Goal: Information Seeking & Learning: Learn about a topic

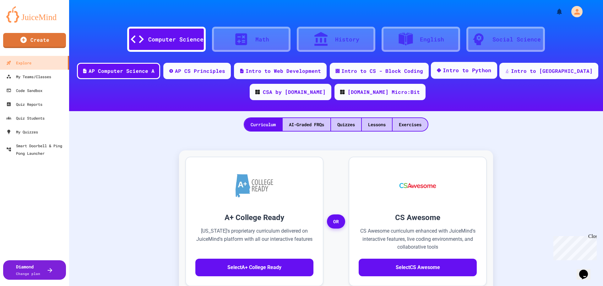
click at [462, 75] on div "Intro to Python" at bounding box center [464, 70] width 66 height 17
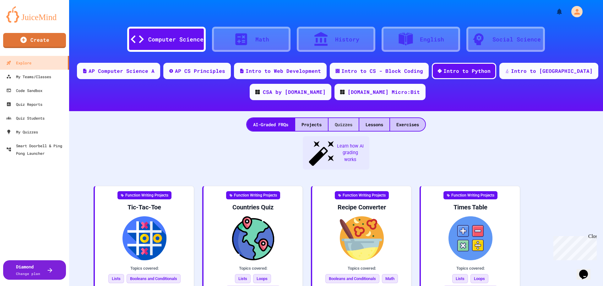
click at [337, 127] on div "Quizzes" at bounding box center [344, 124] width 30 height 13
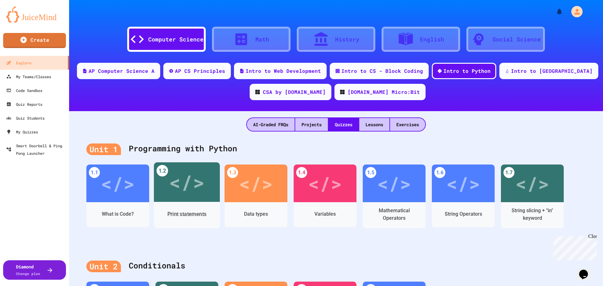
click at [189, 186] on div "</>" at bounding box center [186, 182] width 35 height 30
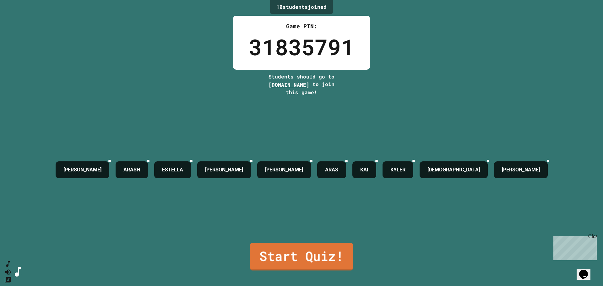
click at [289, 246] on link "Start Quiz!" at bounding box center [301, 257] width 103 height 28
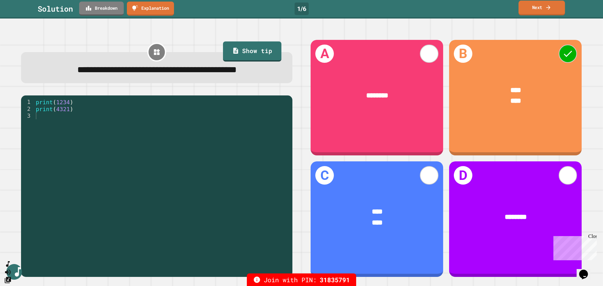
click at [546, 10] on icon at bounding box center [548, 7] width 6 height 7
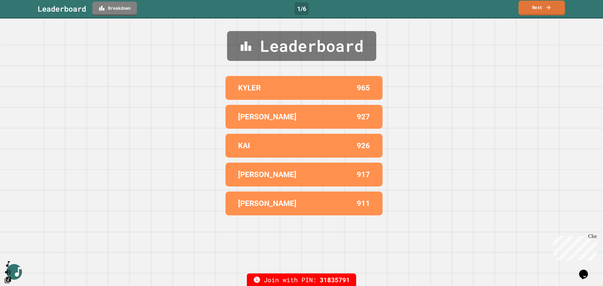
click at [540, 10] on link "Next" at bounding box center [542, 8] width 46 height 15
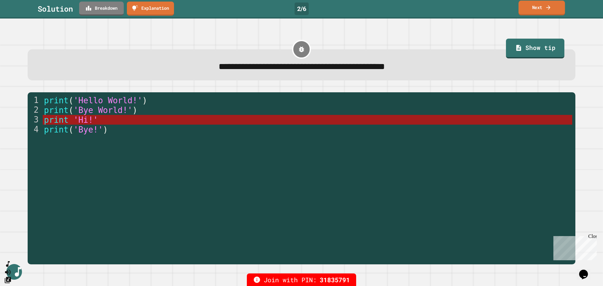
click at [543, 9] on link "Next" at bounding box center [542, 8] width 46 height 15
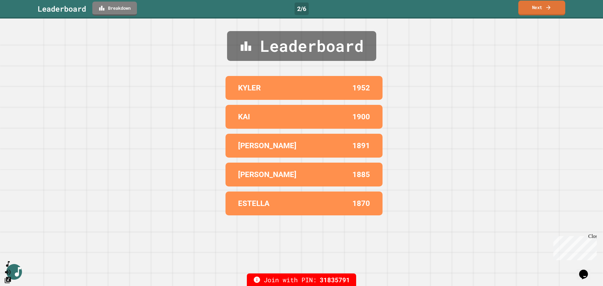
click at [540, 10] on link "Next" at bounding box center [541, 8] width 47 height 15
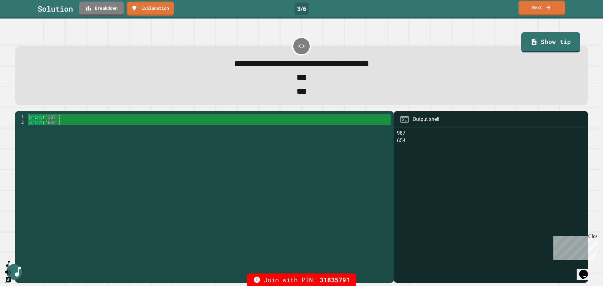
click at [541, 10] on link "Next" at bounding box center [542, 8] width 46 height 15
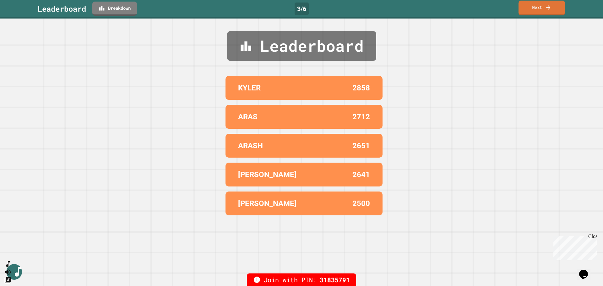
click at [541, 10] on link "Next" at bounding box center [542, 8] width 46 height 15
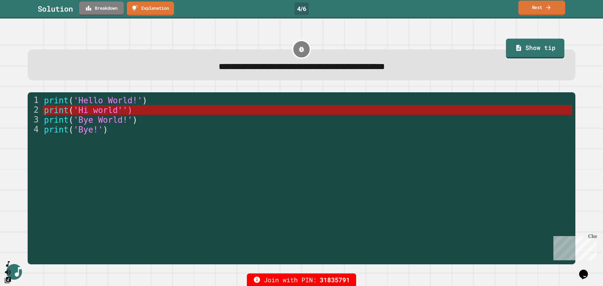
click at [542, 7] on link "Next" at bounding box center [541, 8] width 47 height 15
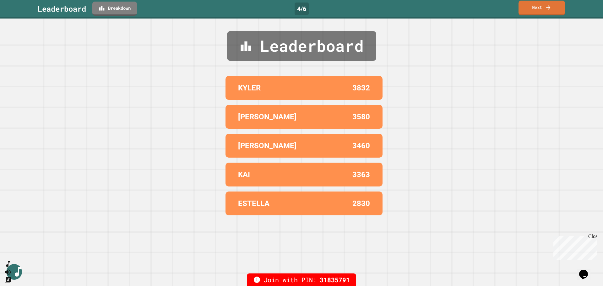
click at [531, 9] on link "Next" at bounding box center [542, 8] width 46 height 15
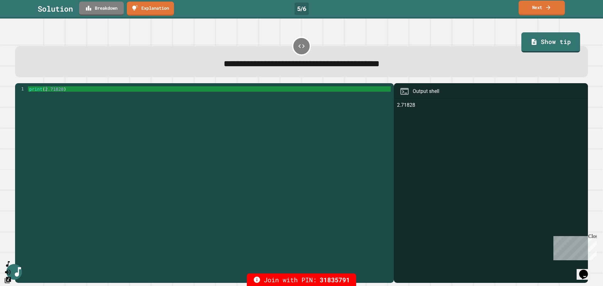
click at [543, 10] on link "Next" at bounding box center [542, 8] width 46 height 15
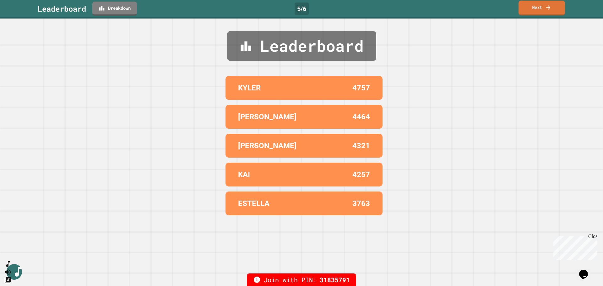
click at [543, 10] on link "Next" at bounding box center [542, 8] width 46 height 15
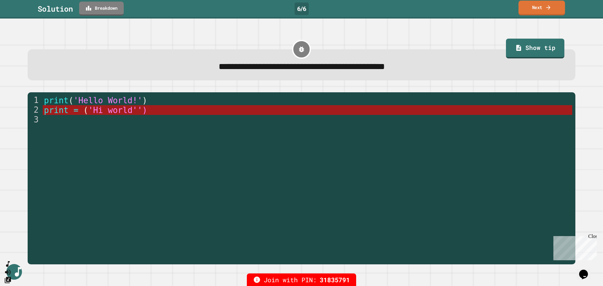
click at [540, 9] on link "Next" at bounding box center [542, 8] width 46 height 15
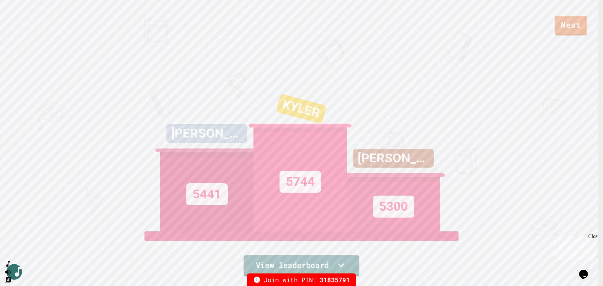
click at [321, 260] on link "View leaderboard" at bounding box center [302, 265] width 116 height 21
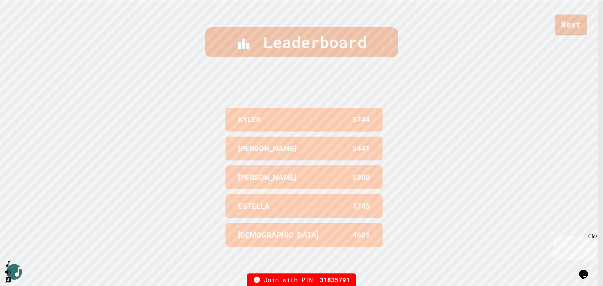
click at [567, 22] on link "Next" at bounding box center [571, 24] width 32 height 21
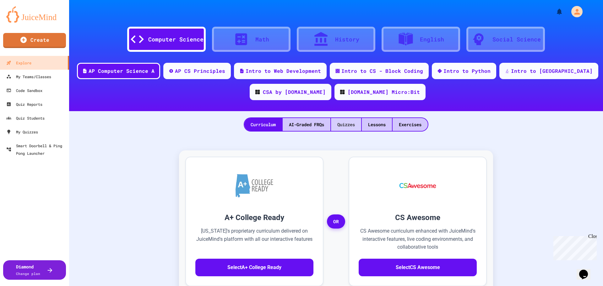
click at [348, 127] on div "Quizzes" at bounding box center [346, 124] width 30 height 13
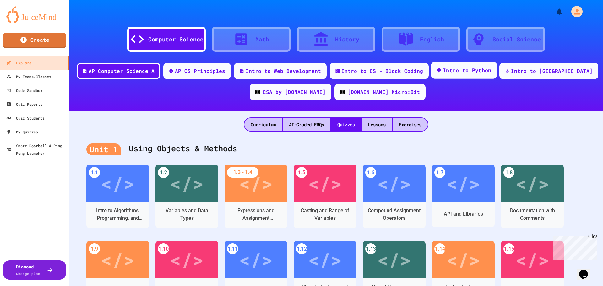
click at [469, 77] on div "Intro to Python" at bounding box center [464, 70] width 66 height 17
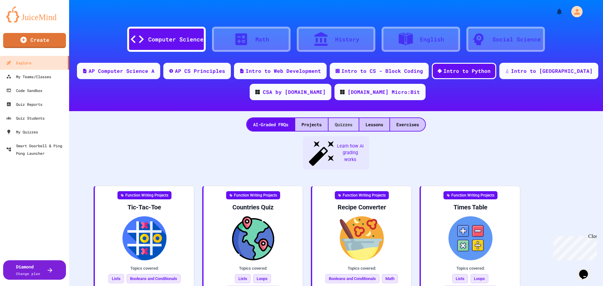
click at [347, 126] on div "Quizzes" at bounding box center [344, 124] width 30 height 13
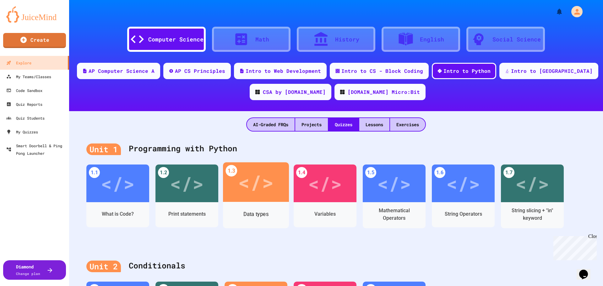
click at [252, 190] on div "</>" at bounding box center [255, 182] width 35 height 30
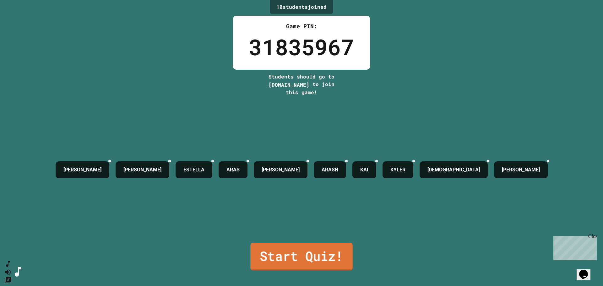
click at [293, 252] on link "Start Quiz!" at bounding box center [301, 257] width 102 height 28
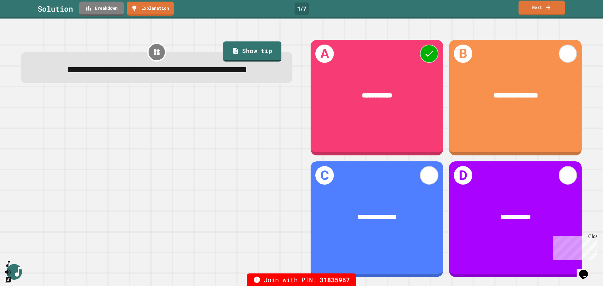
click at [541, 9] on link "Next" at bounding box center [542, 8] width 46 height 15
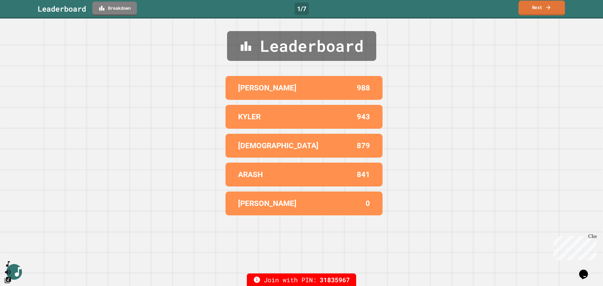
click at [545, 7] on link "Next" at bounding box center [542, 8] width 46 height 15
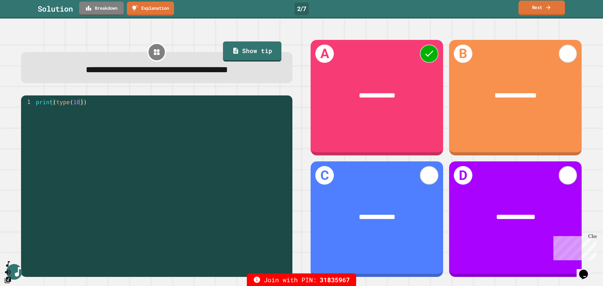
click at [538, 8] on link "Next" at bounding box center [542, 8] width 46 height 15
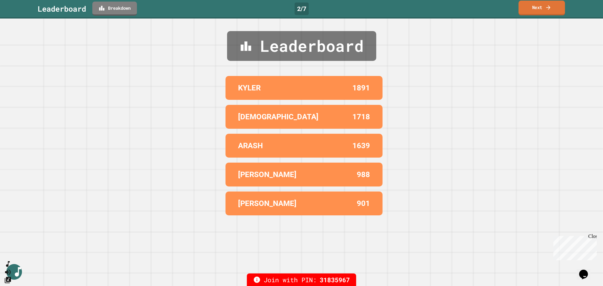
click at [539, 8] on link "Next" at bounding box center [542, 8] width 46 height 15
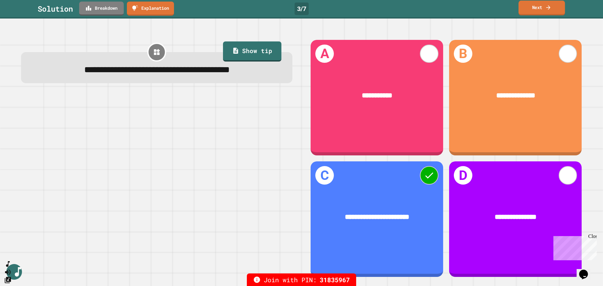
click at [546, 9] on icon at bounding box center [548, 7] width 6 height 7
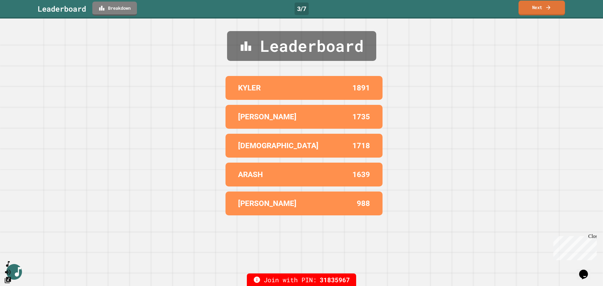
click at [546, 9] on icon at bounding box center [548, 7] width 6 height 7
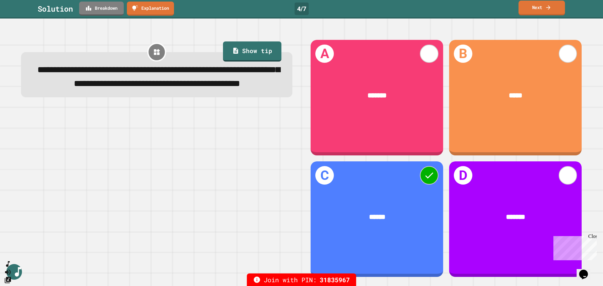
click at [539, 8] on link "Next" at bounding box center [542, 8] width 46 height 15
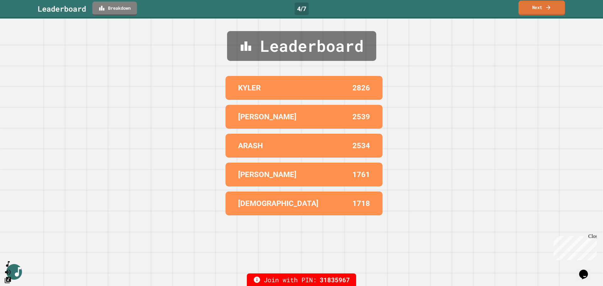
click at [547, 4] on icon at bounding box center [548, 7] width 6 height 7
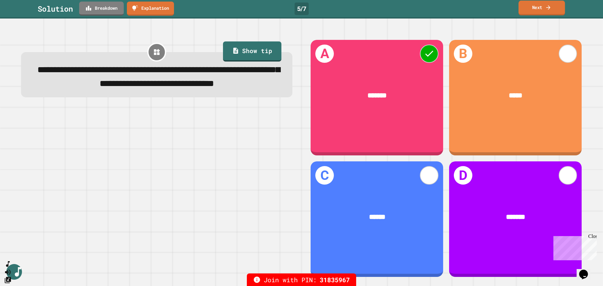
click at [544, 11] on link "Next" at bounding box center [542, 8] width 46 height 15
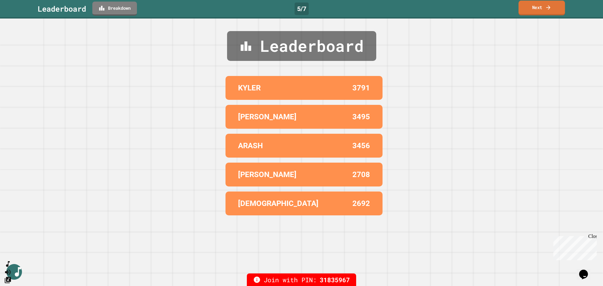
click at [548, 8] on icon at bounding box center [548, 7] width 4 height 4
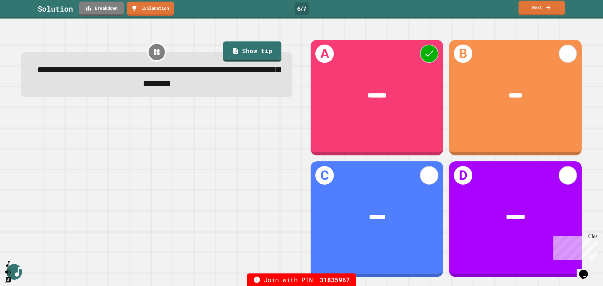
click at [539, 8] on link "Next" at bounding box center [542, 8] width 46 height 15
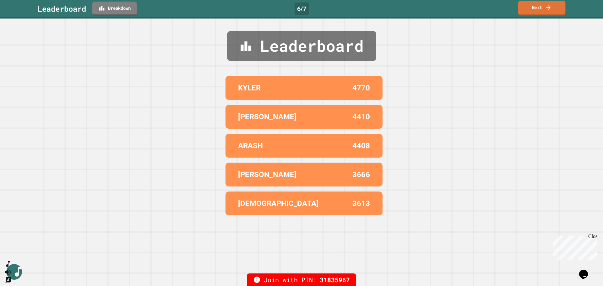
click at [547, 9] on icon at bounding box center [548, 7] width 6 height 7
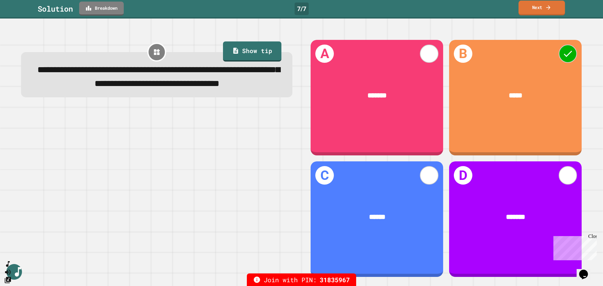
click at [545, 8] on link "Next" at bounding box center [542, 8] width 46 height 15
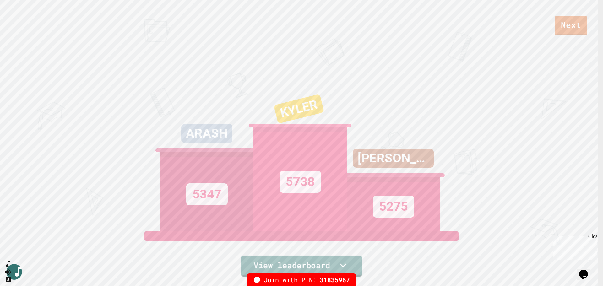
click at [324, 260] on link "View leaderboard" at bounding box center [301, 266] width 121 height 21
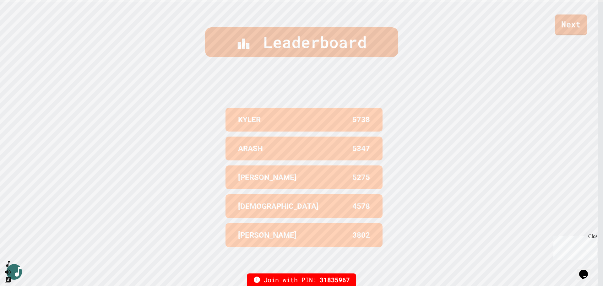
click at [571, 29] on link "Next" at bounding box center [571, 24] width 32 height 21
